Goal: Transaction & Acquisition: Purchase product/service

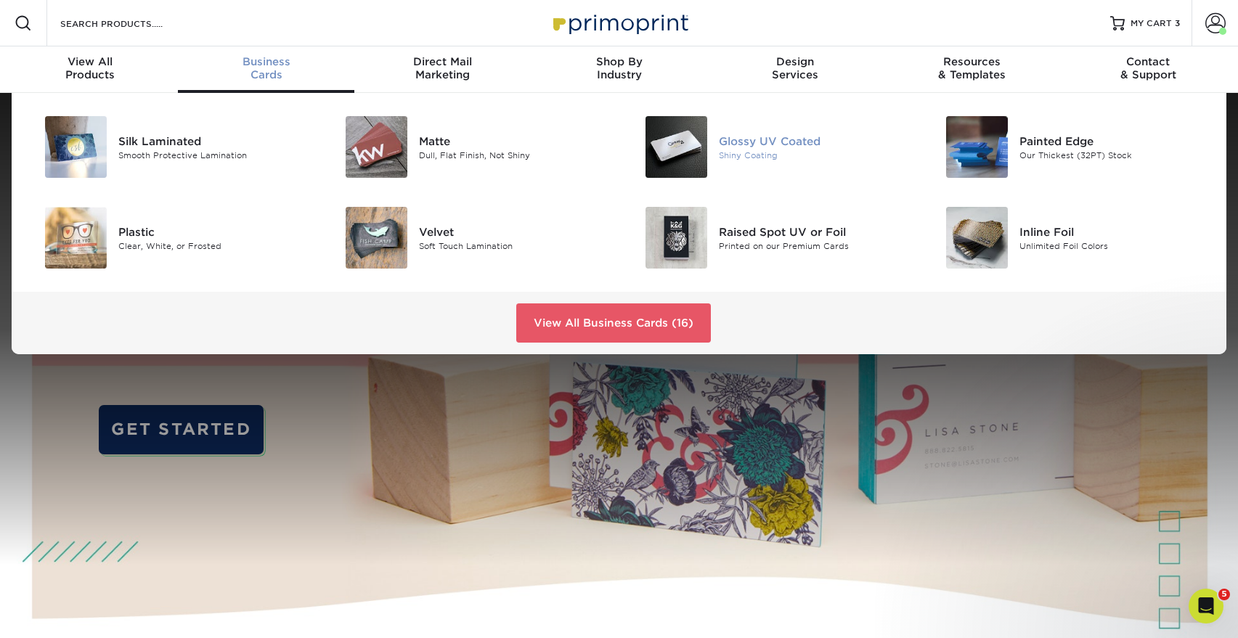
click at [745, 134] on div "Glossy UV Coated" at bounding box center [814, 141] width 190 height 16
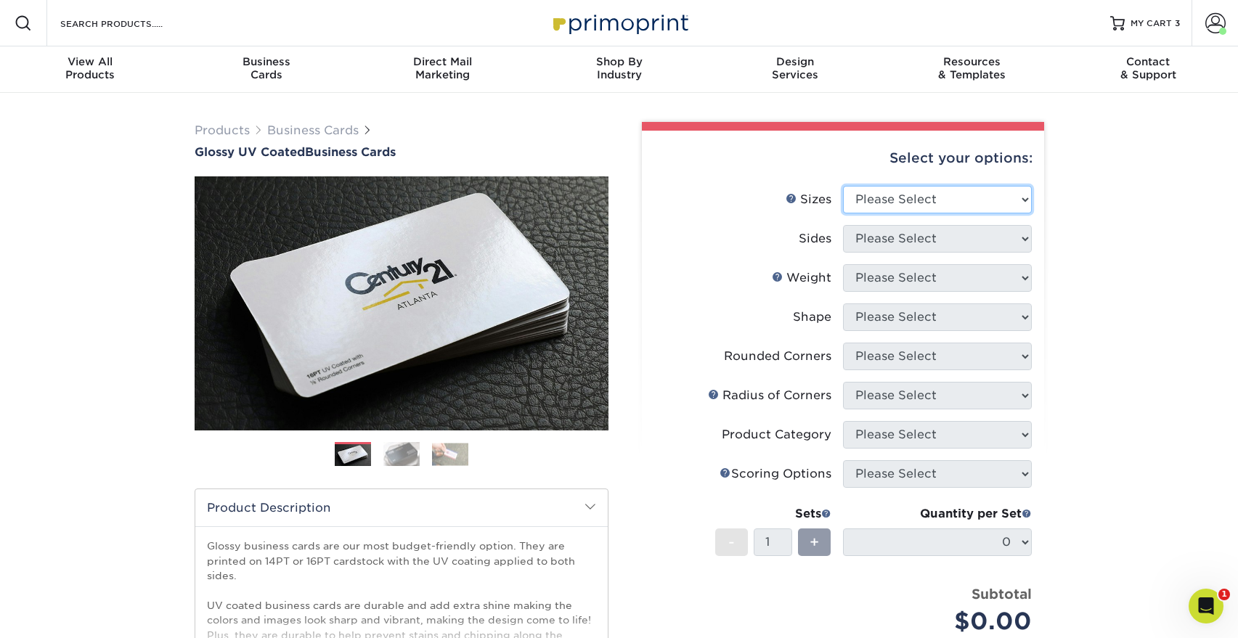
click at [876, 203] on select "Please Select 1.5" x 3.5" - Mini 1.75" x 3.5" - Mini 2" x 2" - Square 2" x 3" -…" at bounding box center [937, 200] width 189 height 28
click at [689, 91] on link "Shop By Industry" at bounding box center [619, 69] width 177 height 46
click at [108, 402] on div "Products Business Cards Glossy UV Coated Business Cards Previous Next" at bounding box center [619, 481] width 1238 height 776
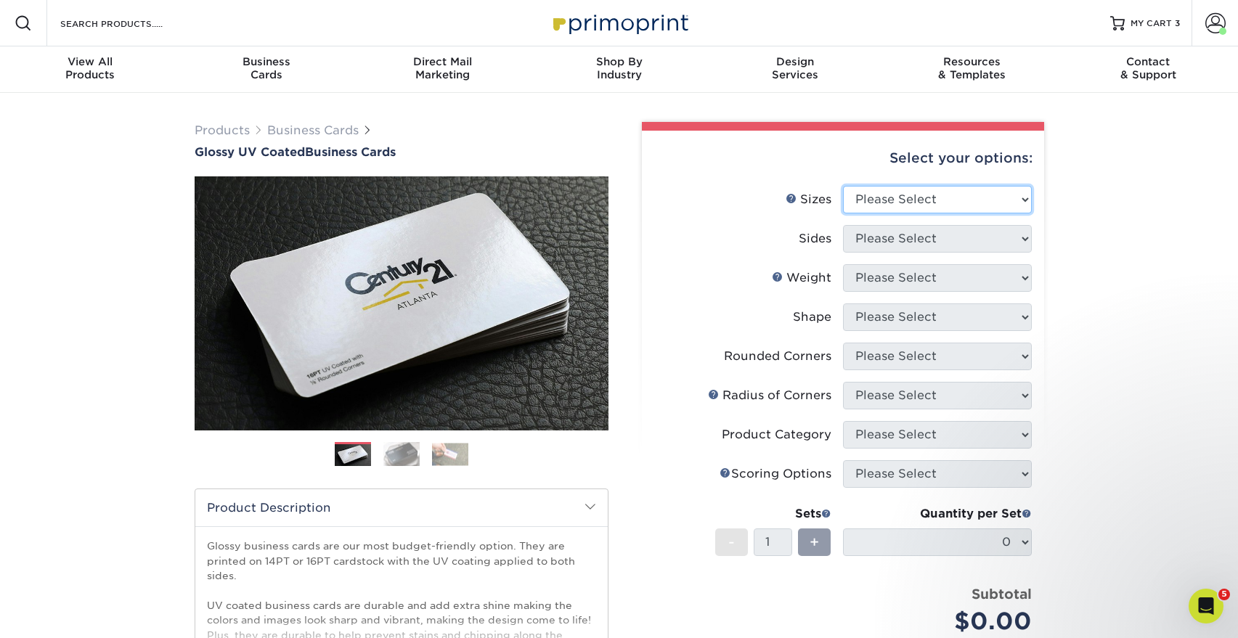
click at [987, 198] on select "Please Select 1.5" x 3.5" - Mini 1.75" x 3.5" - Mini 2" x 2" - Square 2" x 3" -…" at bounding box center [937, 200] width 189 height 28
select select "2.00x3.50"
click at [843, 186] on select "Please Select 1.5" x 3.5" - Mini 1.75" x 3.5" - Mini 2" x 2" - Square 2" x 3" -…" at bounding box center [937, 200] width 189 height 28
click at [903, 240] on select "Please Select Print Both Sides Print Front Only" at bounding box center [937, 239] width 189 height 28
select select "13abbda7-1d64-4f25-8bb2-c179b224825d"
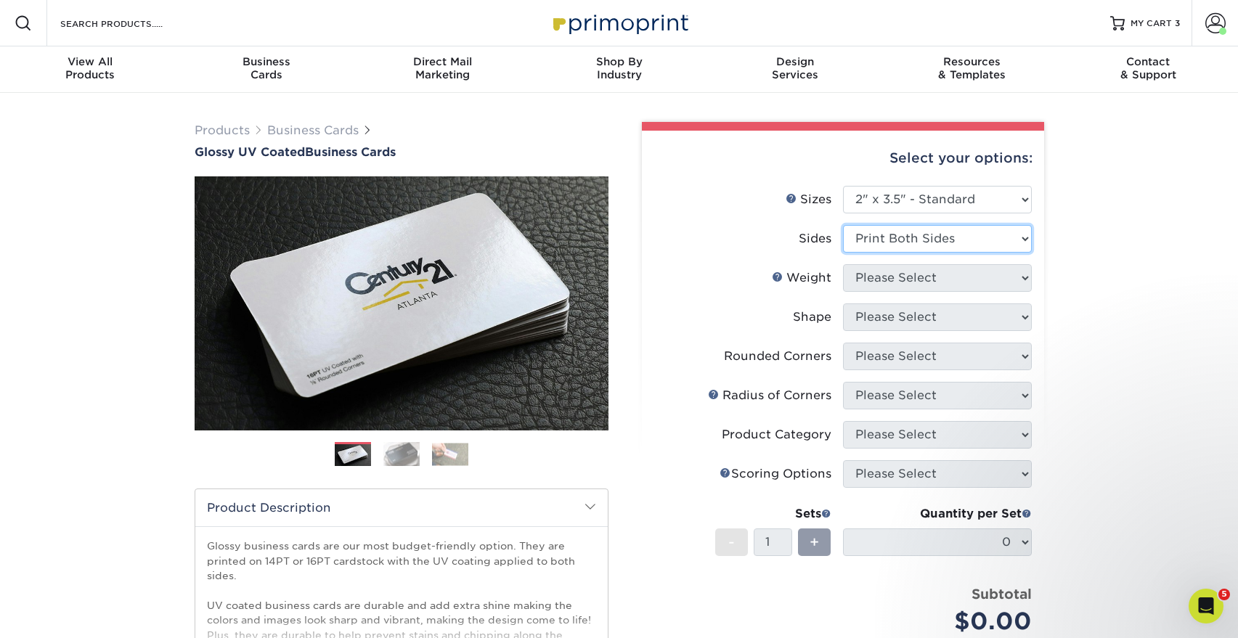
click at [843, 225] on select "Please Select Print Both Sides Print Front Only" at bounding box center [937, 239] width 189 height 28
click at [935, 277] on select "Please Select 16PT 14PT" at bounding box center [937, 278] width 189 height 28
select select "16PT"
click at [843, 264] on select "Please Select 16PT 14PT" at bounding box center [937, 278] width 189 height 28
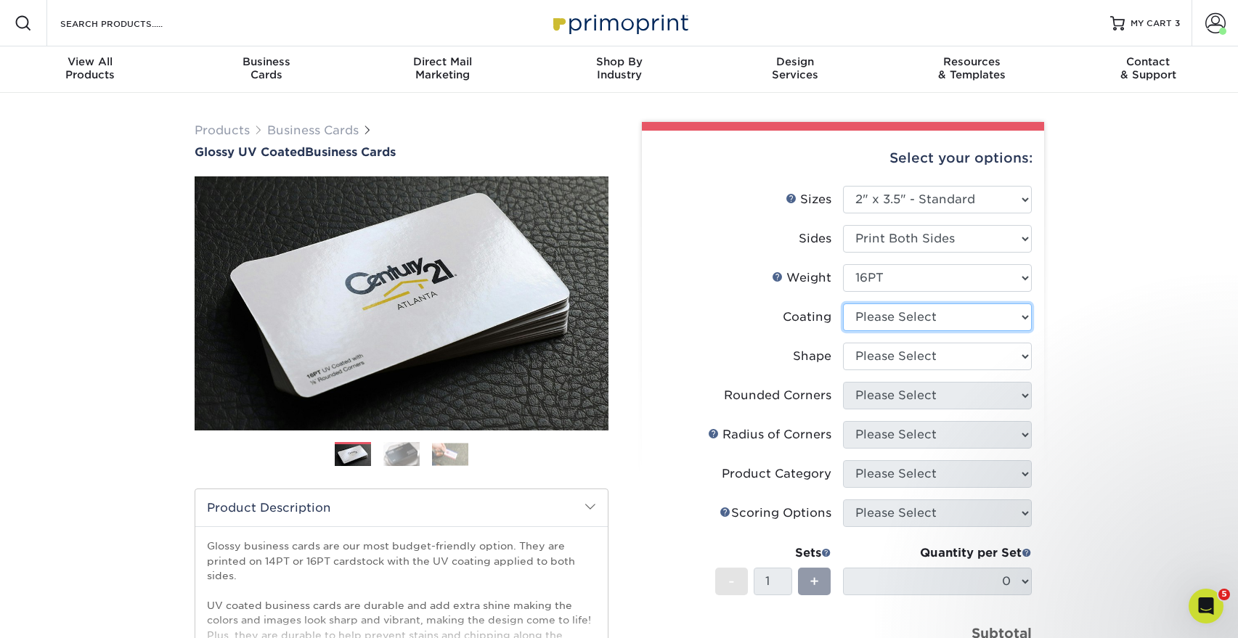
click at [915, 314] on select at bounding box center [937, 318] width 189 height 28
select select "ae367451-b2b8-45df-a344-0f05b6a12993"
click at [843, 304] on select at bounding box center [937, 318] width 189 height 28
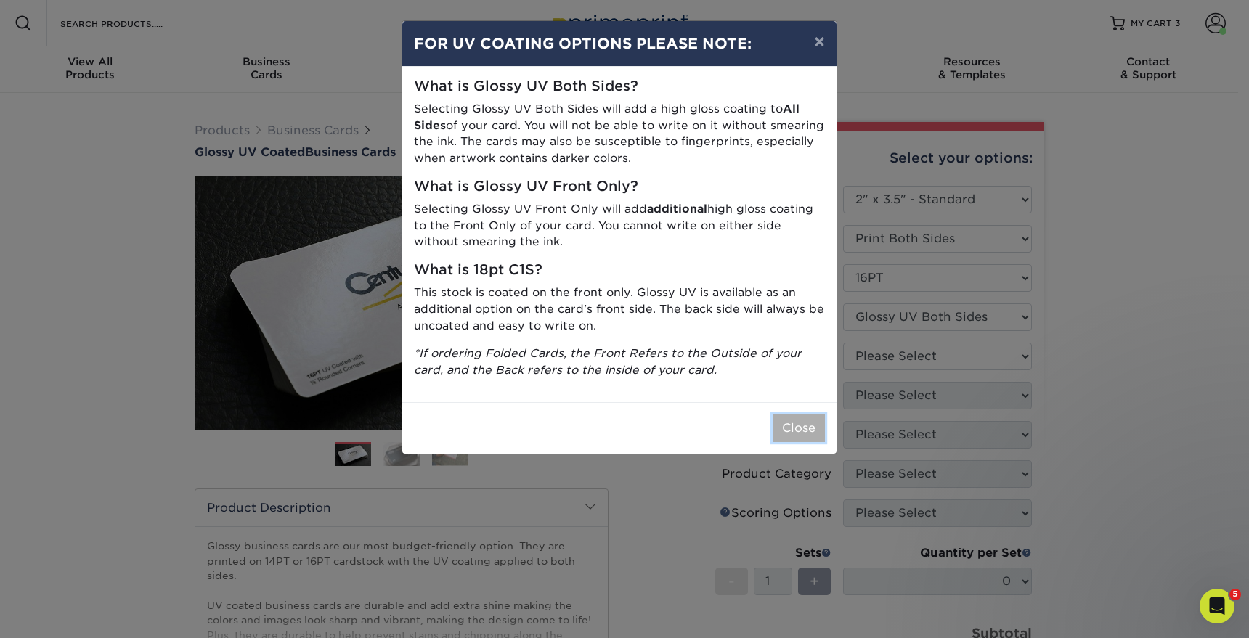
click at [790, 426] on button "Close" at bounding box center [799, 429] width 52 height 28
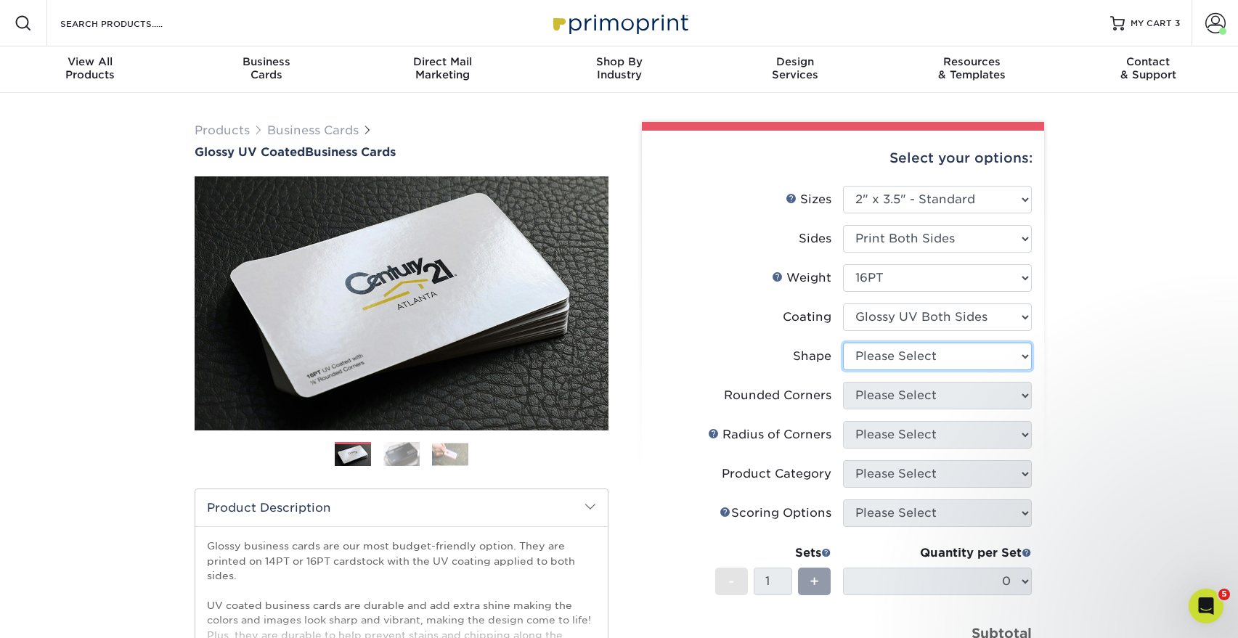
click at [916, 357] on select "Please Select Standard Oval" at bounding box center [937, 357] width 189 height 28
select select "standard"
click at [843, 343] on select "Please Select Standard Oval" at bounding box center [937, 357] width 189 height 28
click at [895, 388] on select "Please Select Yes - Round 2 Corners Yes - Round 4 Corners No" at bounding box center [937, 396] width 189 height 28
select select "0"
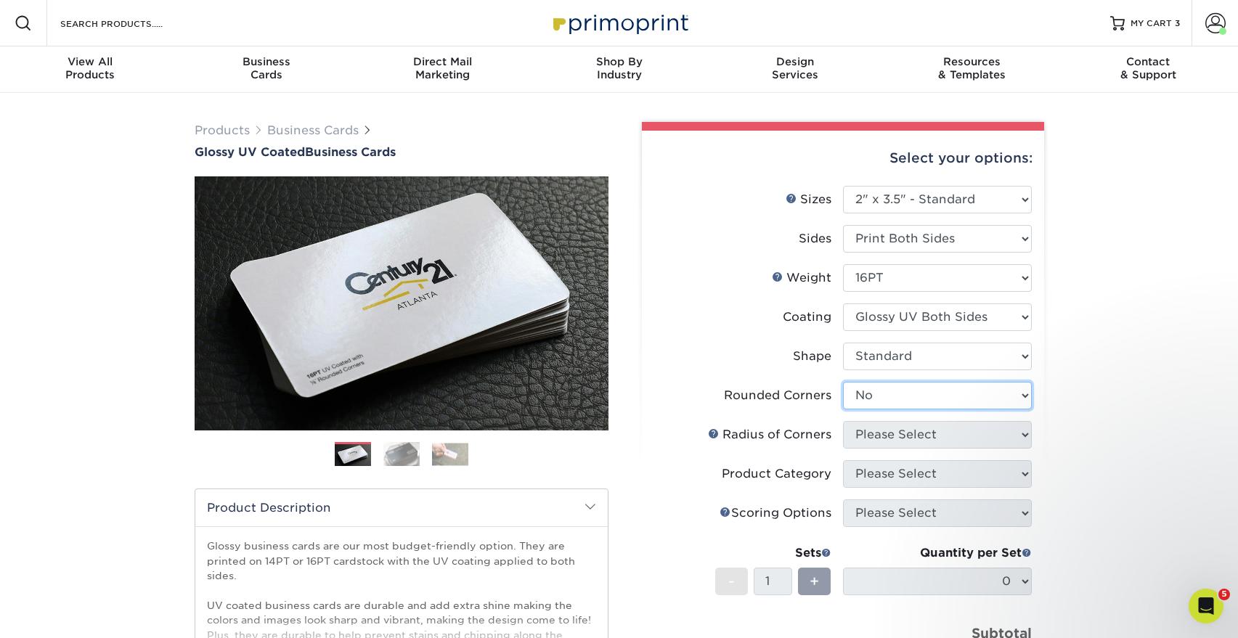
click at [843, 382] on select "Please Select Yes - Round 2 Corners Yes - Round 4 Corners No" at bounding box center [937, 396] width 189 height 28
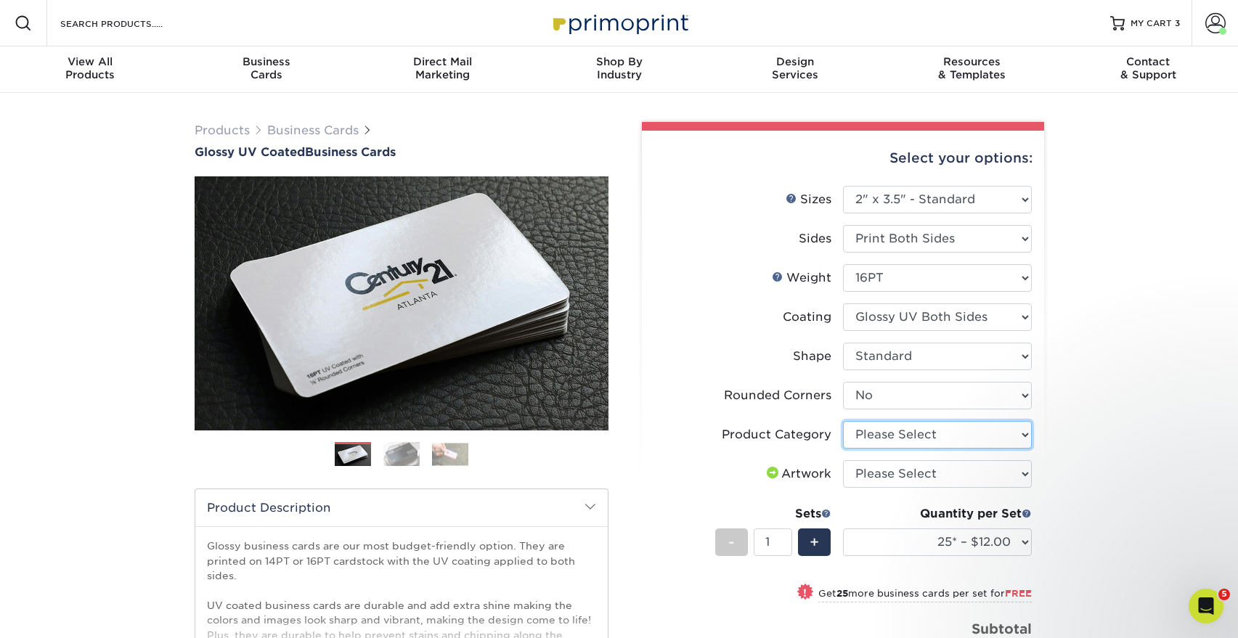
click at [883, 436] on select "Please Select Business Cards" at bounding box center [937, 435] width 189 height 28
select select "3b5148f1-0588-4f88-a218-97bcfdce65c1"
click at [843, 421] on select "Please Select Business Cards" at bounding box center [937, 435] width 189 height 28
click at [909, 473] on select "Please Select I will upload files I need a design - $100" at bounding box center [937, 475] width 189 height 28
select select "upload"
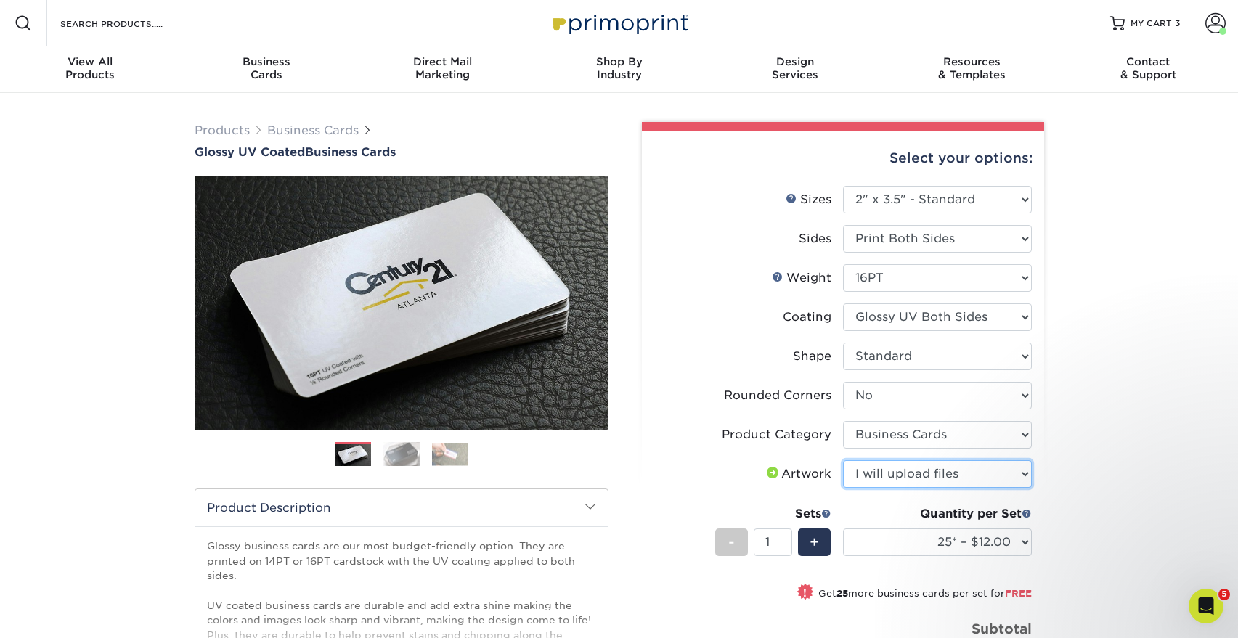
click at [843, 461] on select "Please Select I will upload files I need a design - $100" at bounding box center [937, 475] width 189 height 28
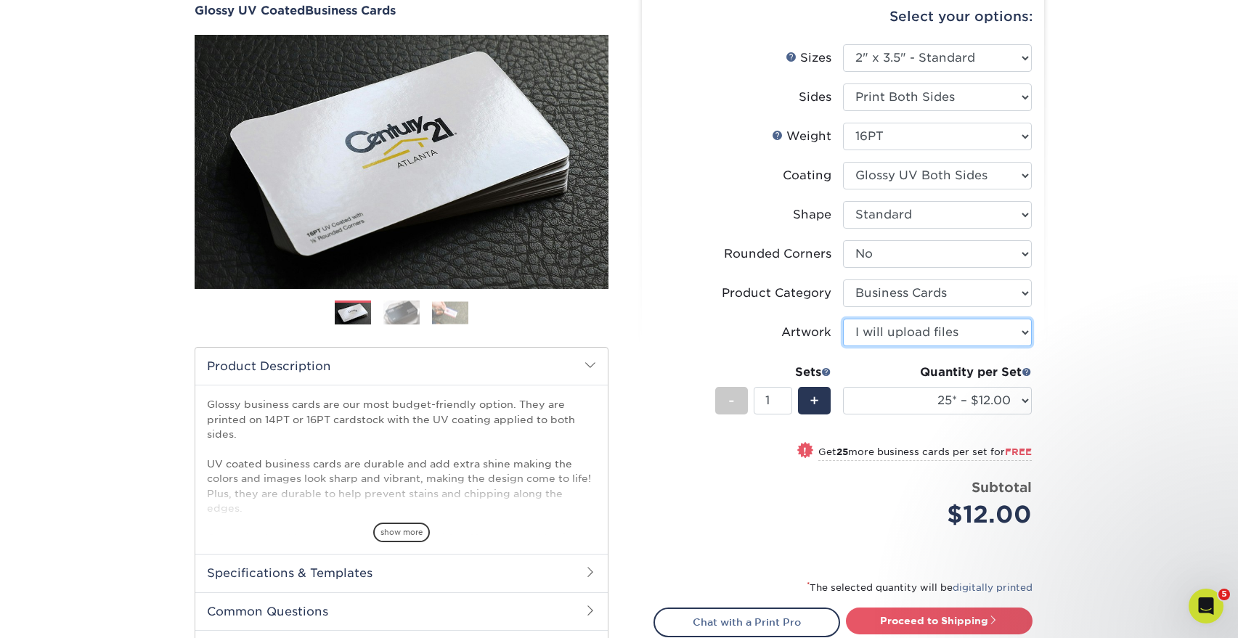
scroll to position [218, 0]
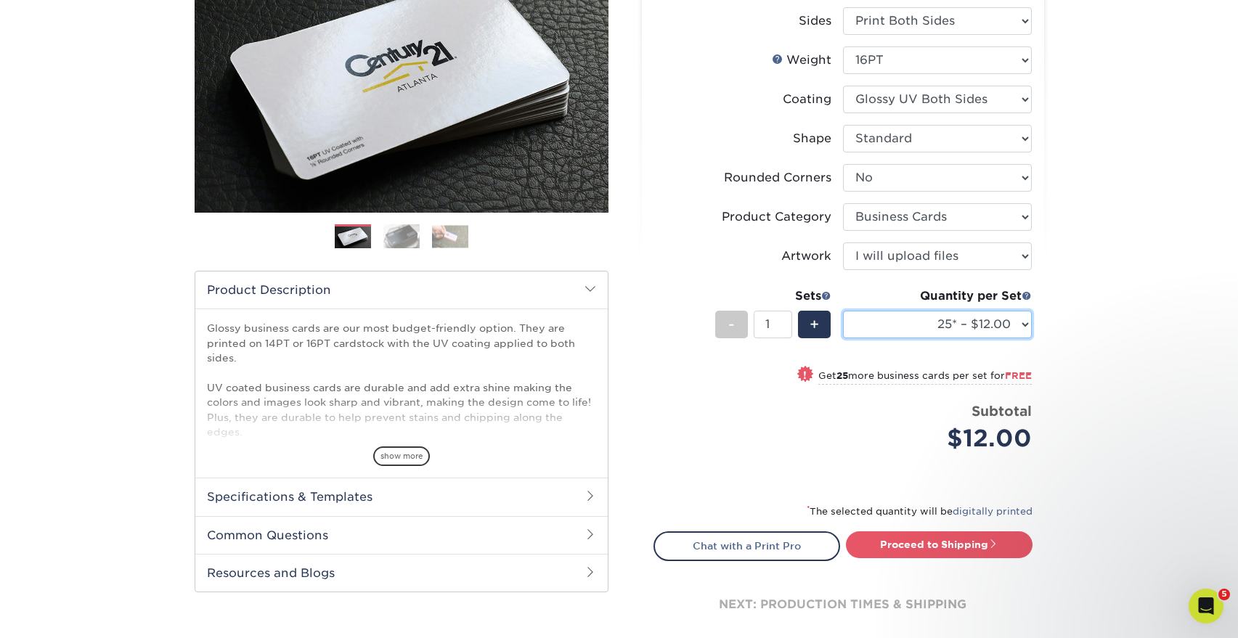
click at [954, 323] on select "25* – $12.00 50* – $12.00 100* – $12.00 250* – $21.00 500 – $42.00 1000 – $53.0…" at bounding box center [937, 325] width 189 height 28
select select "250* – $21.00"
click at [843, 311] on select "25* – $12.00 50* – $12.00 100* – $12.00 250* – $21.00 500 – $42.00 1000 – $53.0…" at bounding box center [937, 325] width 189 height 28
click at [1092, 314] on div "Products Business Cards Glossy UV Coated Business Cards Previous Next" at bounding box center [619, 288] width 1238 height 826
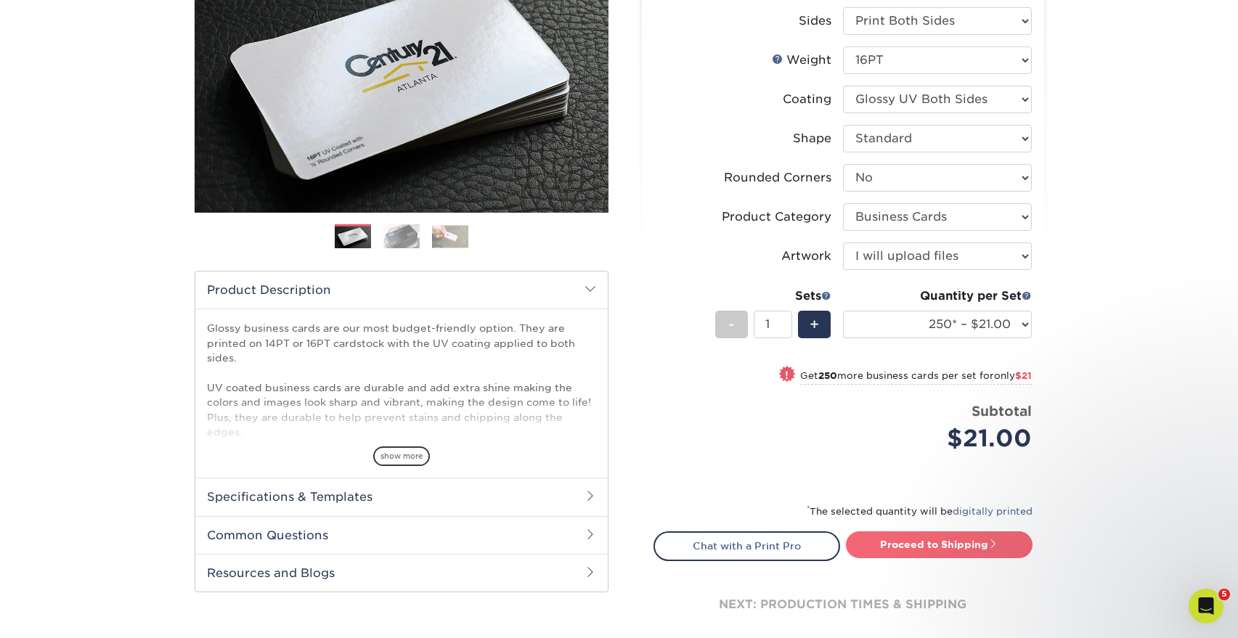
click at [940, 555] on link "Proceed to Shipping" at bounding box center [939, 545] width 187 height 26
type input "Set 1"
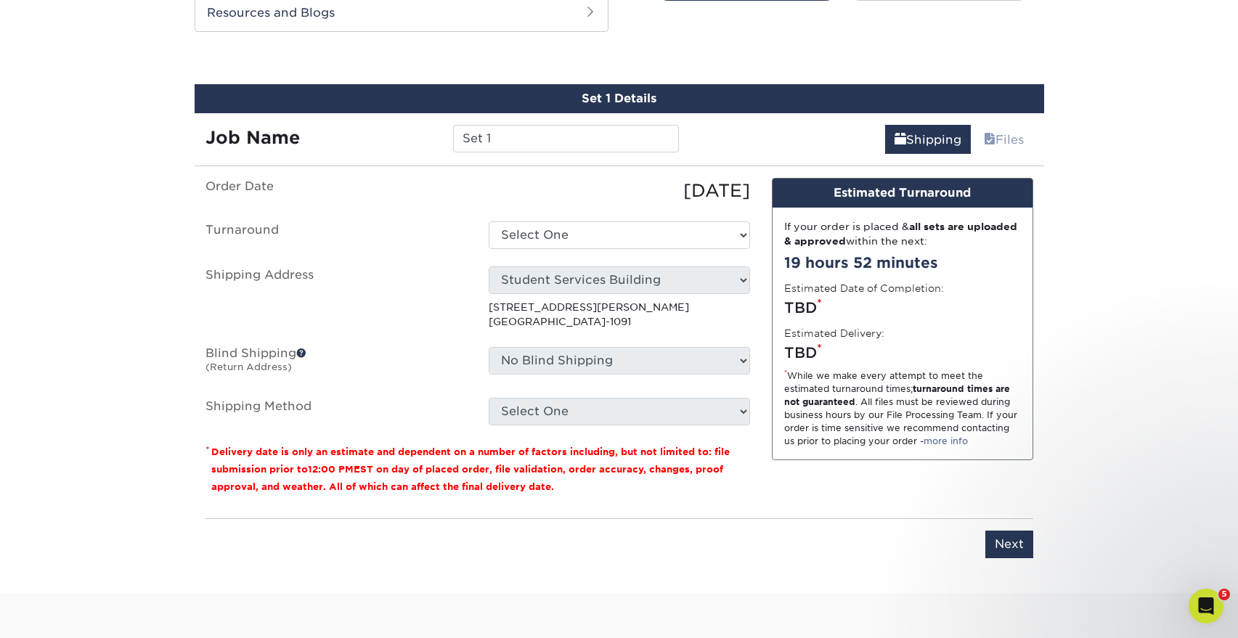
scroll to position [790, 0]
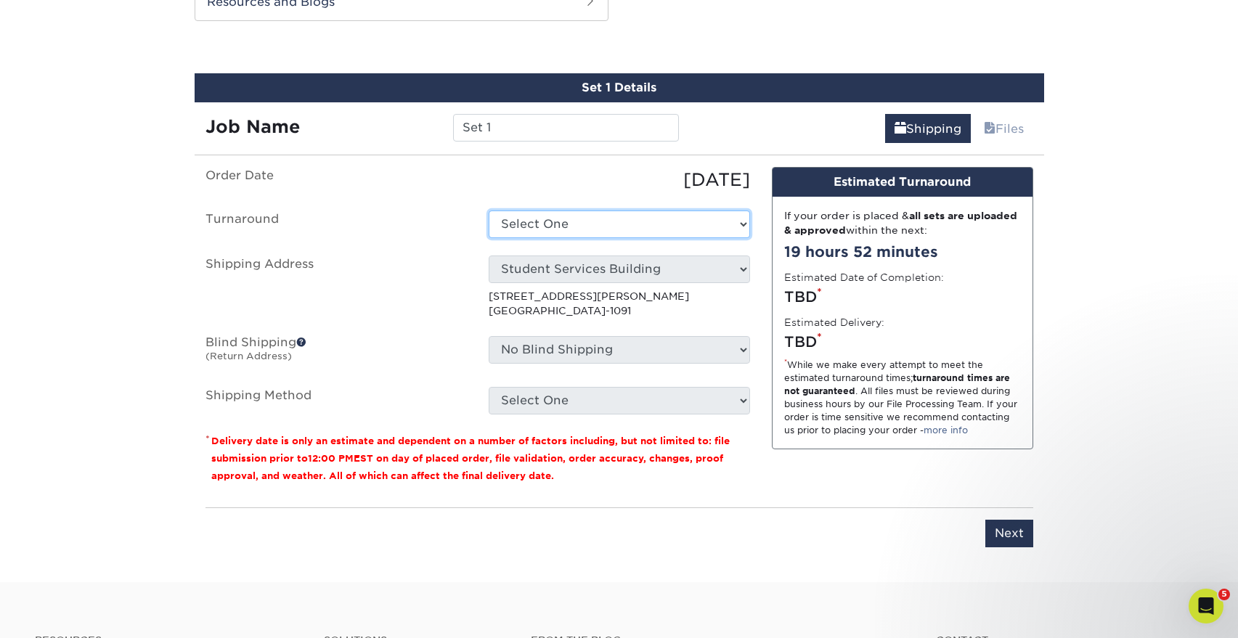
click at [637, 215] on select "Select One 2-4 Business Days 2 Day Next Business Day" at bounding box center [620, 225] width 262 height 28
select select "274e0e85-5bbe-4acd-ae79-b59ebbc106a6"
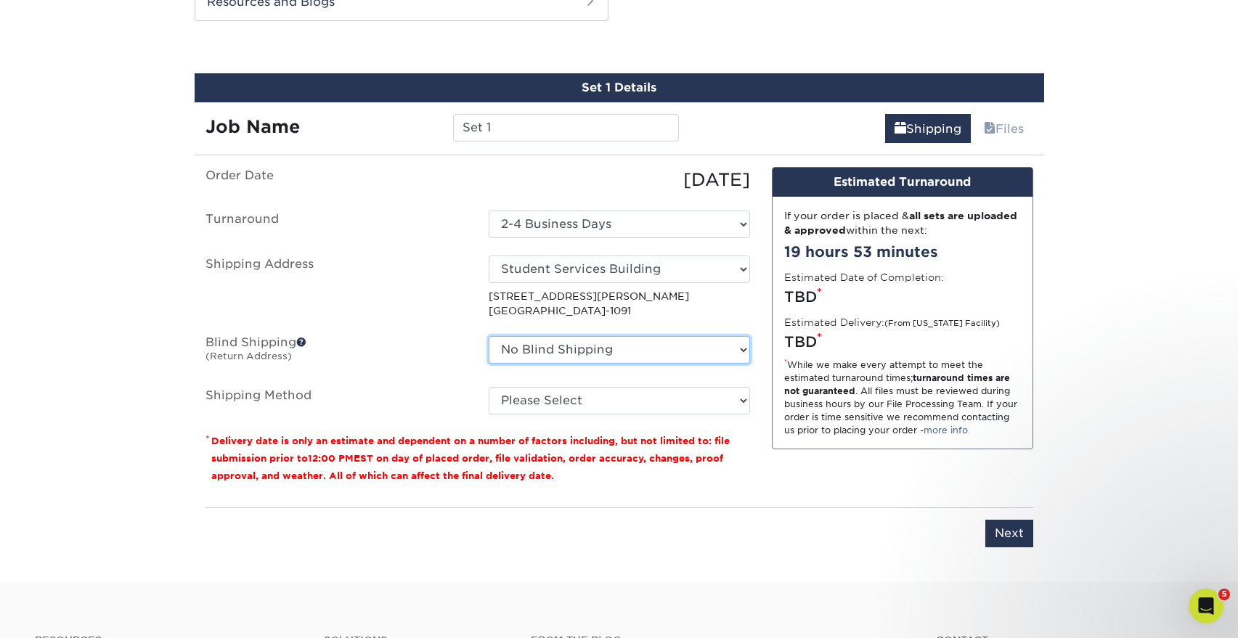
click at [570, 341] on select "No Blind Shipping [PERSON_NAME] SSB - Materials Management SSB Ground Floor Stu…" at bounding box center [620, 350] width 262 height 28
click at [489, 336] on select "No Blind Shipping [PERSON_NAME] SSB - Materials Management SSB Ground Floor Stu…" at bounding box center [620, 350] width 262 height 28
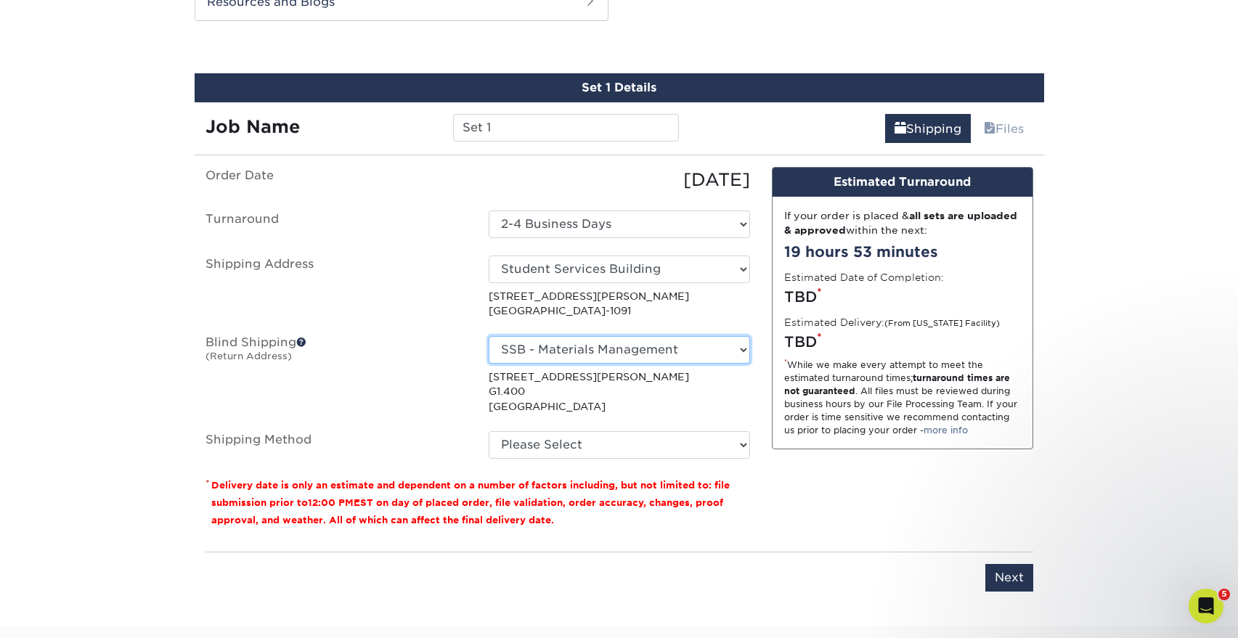
click at [552, 346] on select "No Blind Shipping [PERSON_NAME] SSB - Materials Management SSB Ground Floor Stu…" at bounding box center [620, 350] width 262 height 28
select select "-1"
click at [489, 336] on select "No Blind Shipping [PERSON_NAME] SSB - Materials Management SSB Ground Floor Stu…" at bounding box center [620, 350] width 262 height 28
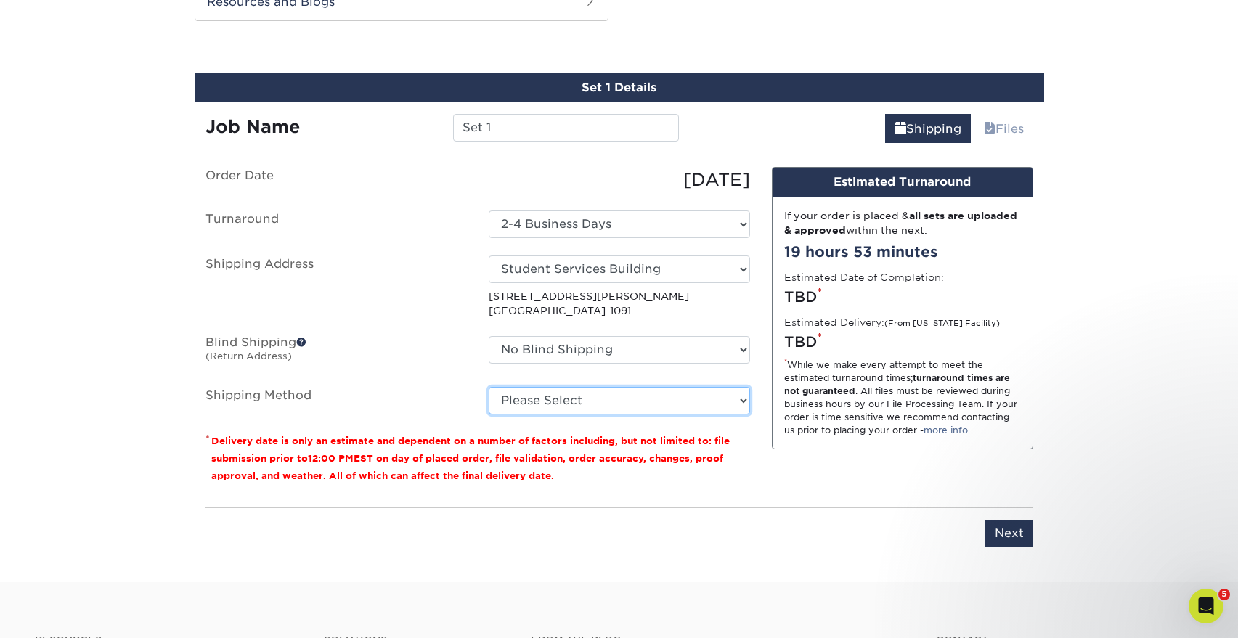
click at [548, 408] on select "Please Select Ground Shipping (+$7.84) 3 Day Shipping Service (+$15.34) 2 Day A…" at bounding box center [620, 401] width 262 height 28
select select "03"
click at [489, 387] on select "Please Select Ground Shipping (+$7.84) 3 Day Shipping Service (+$15.34) 2 Day A…" at bounding box center [620, 401] width 262 height 28
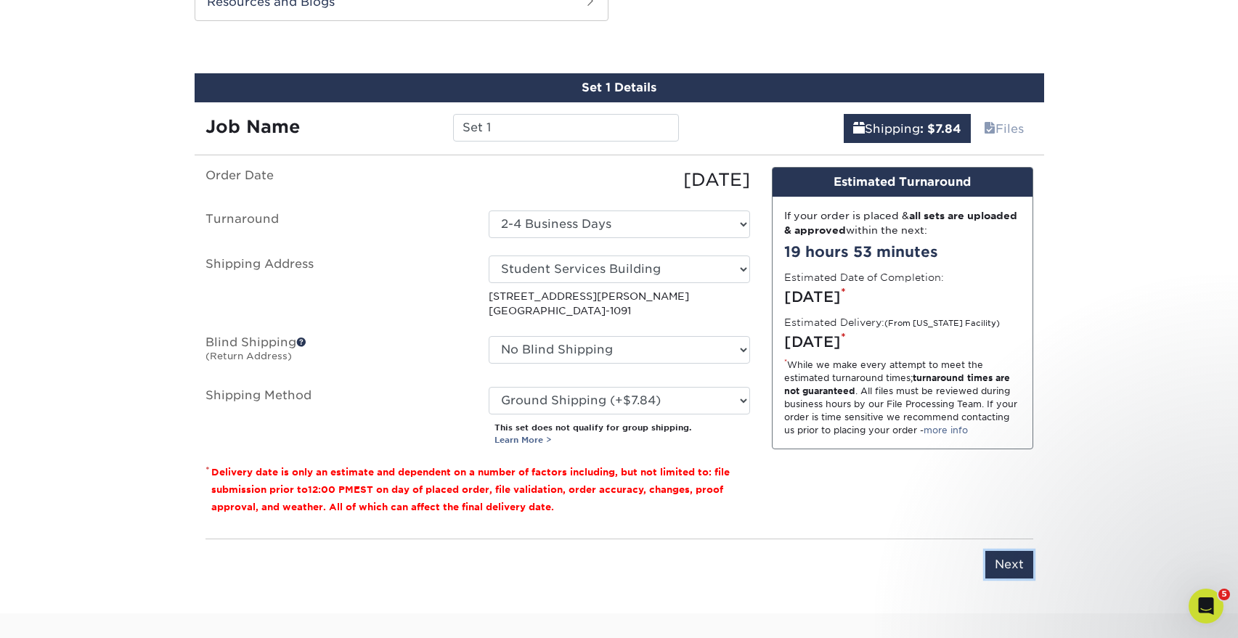
click at [1005, 564] on input "Next" at bounding box center [1010, 565] width 48 height 28
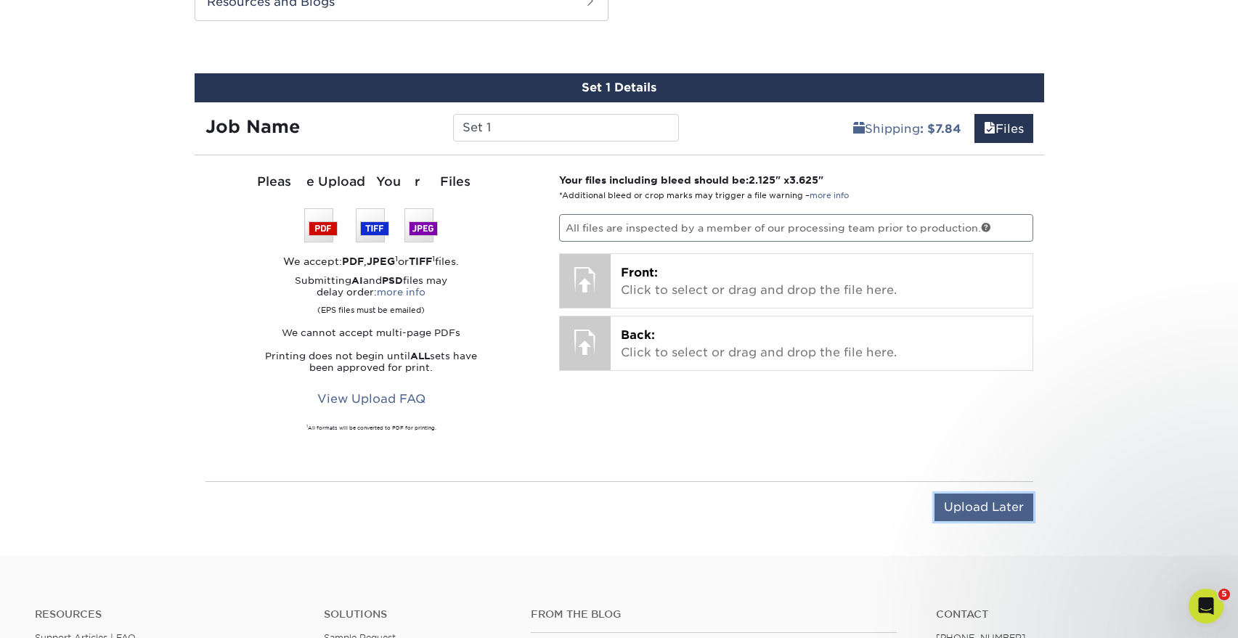
click at [960, 505] on input "Upload Later" at bounding box center [984, 508] width 99 height 28
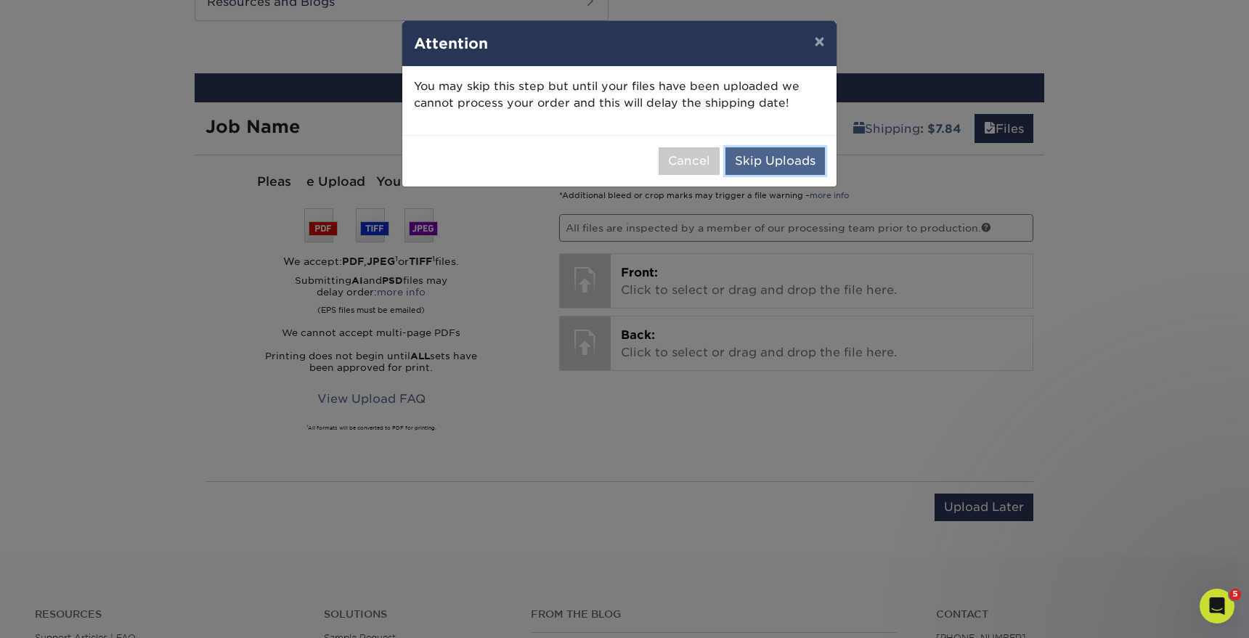
click at [777, 161] on button "Skip Uploads" at bounding box center [776, 161] width 100 height 28
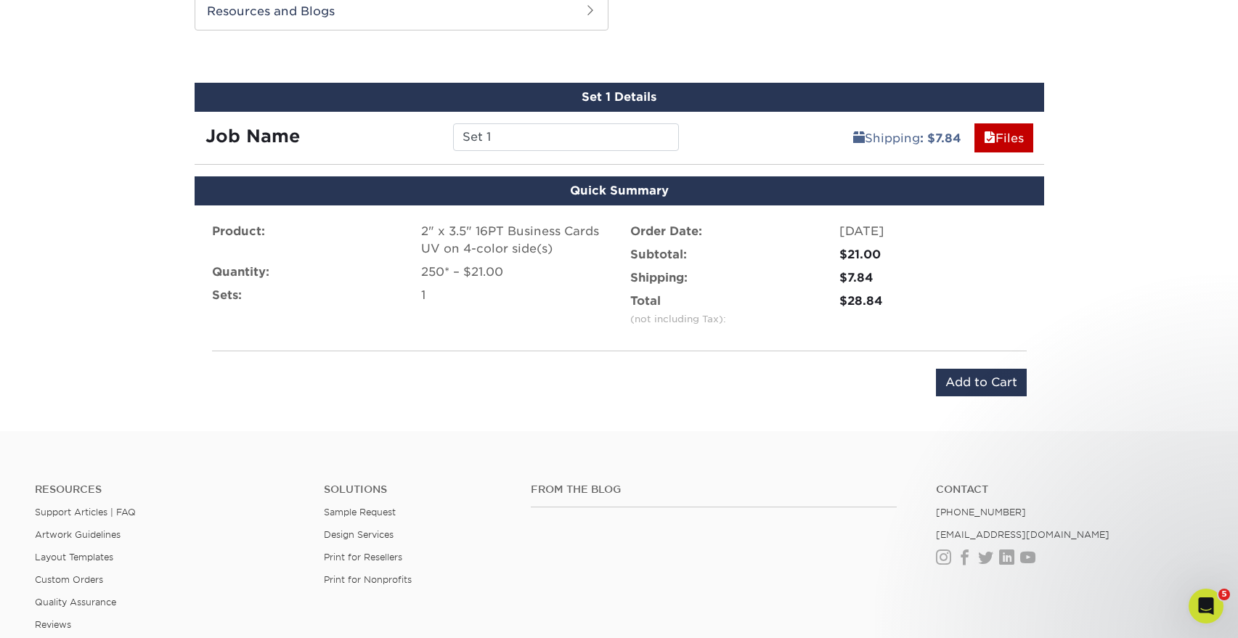
scroll to position [644, 0]
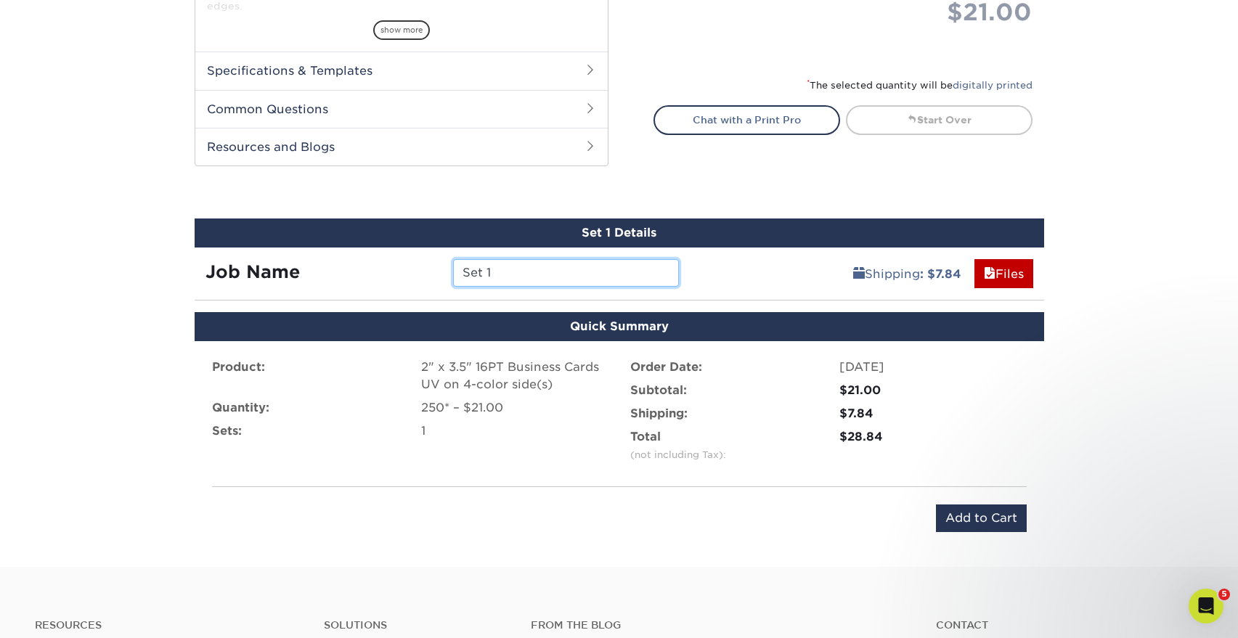
click at [520, 275] on input "Set 1" at bounding box center [566, 273] width 226 height 28
click at [519, 275] on input "Set 1" at bounding box center [566, 273] width 226 height 28
click at [518, 274] on input "Set 1" at bounding box center [566, 273] width 226 height 28
drag, startPoint x: 519, startPoint y: 272, endPoint x: 408, endPoint y: 272, distance: 111.9
click at [408, 272] on div "Job Name Set 1" at bounding box center [443, 273] width 496 height 28
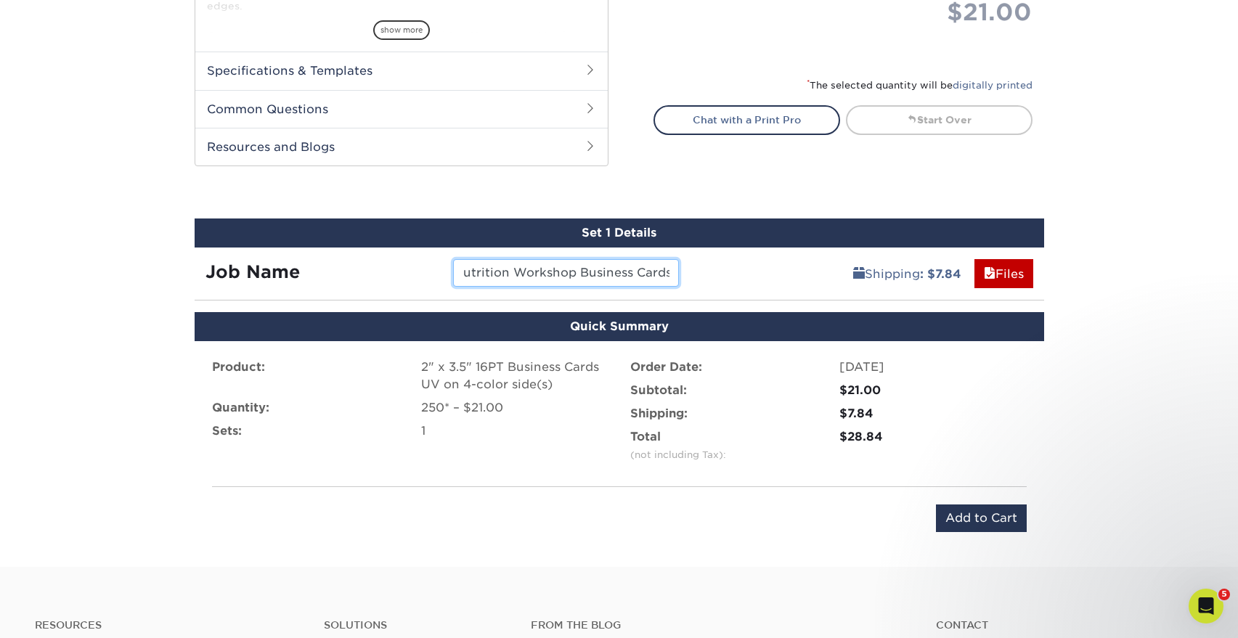
scroll to position [0, 0]
drag, startPoint x: 441, startPoint y: 272, endPoint x: 382, endPoint y: 275, distance: 58.9
click at [382, 275] on div "Job Name Nutrition Workshop Business Cards" at bounding box center [443, 273] width 496 height 28
click at [549, 262] on input "Nutrition Workshop Business Cards" at bounding box center [566, 273] width 226 height 28
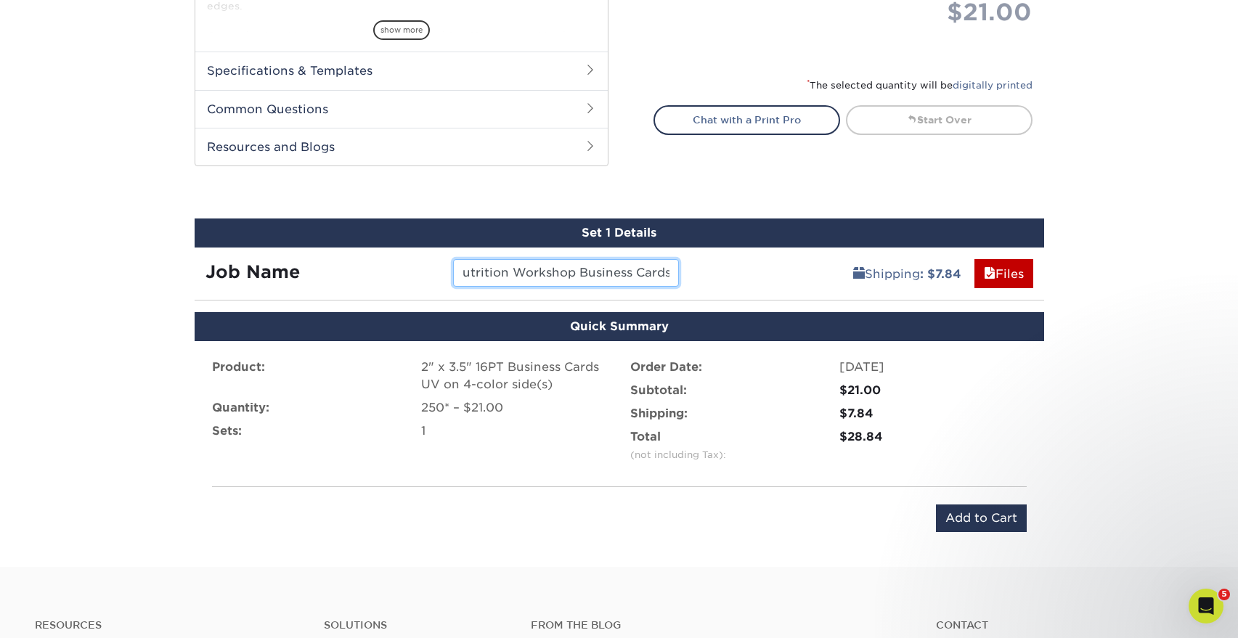
drag, startPoint x: 630, startPoint y: 272, endPoint x: 782, endPoint y: 282, distance: 152.2
click at [782, 282] on div "Job Name Nutrition Workshop Business Cards Shipping : $7.84 Files" at bounding box center [620, 268] width 850 height 41
type input "Nutrition Workshop Business Cards"
click at [683, 276] on div "Nutrition Workshop Business Cards" at bounding box center [566, 273] width 248 height 28
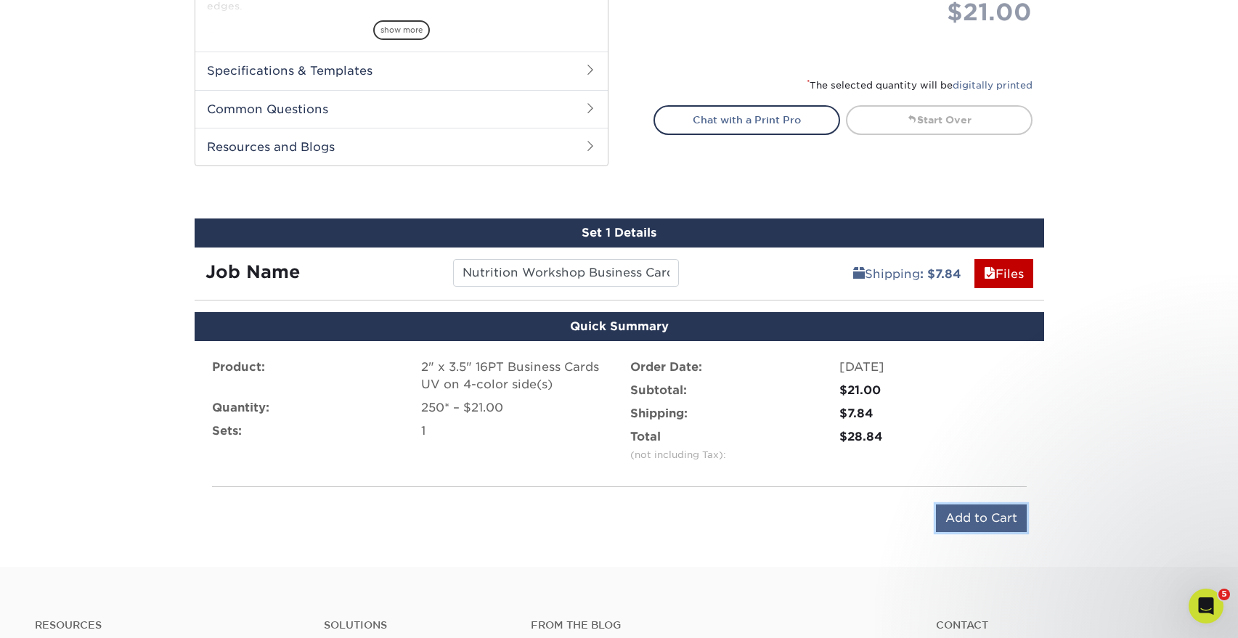
click at [970, 521] on input "Add to Cart" at bounding box center [981, 519] width 91 height 28
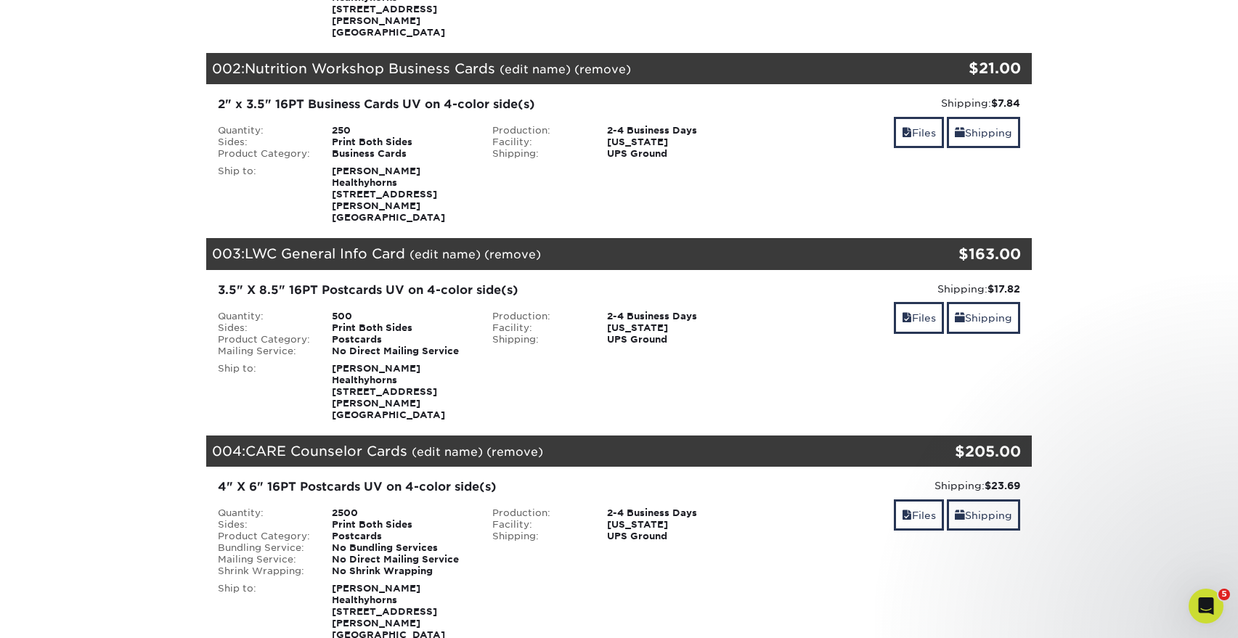
scroll to position [363, 0]
